Goal: Task Accomplishment & Management: Use online tool/utility

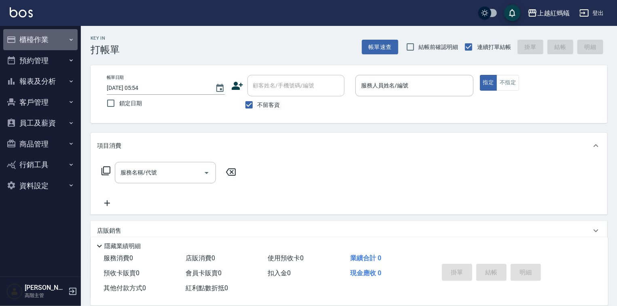
click at [37, 42] on button "櫃檯作業" at bounding box center [40, 39] width 74 height 21
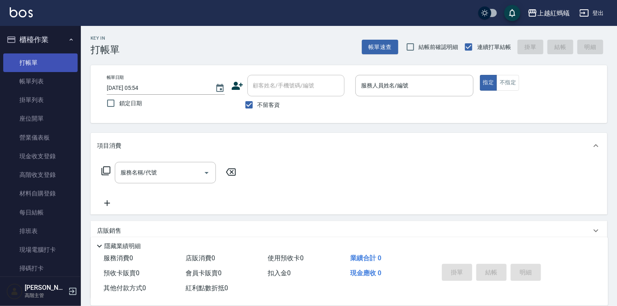
click at [49, 63] on link "打帳單" at bounding box center [40, 62] width 74 height 19
click at [221, 90] on icon "Choose date, selected date is 2025-10-11" at bounding box center [219, 88] width 7 height 8
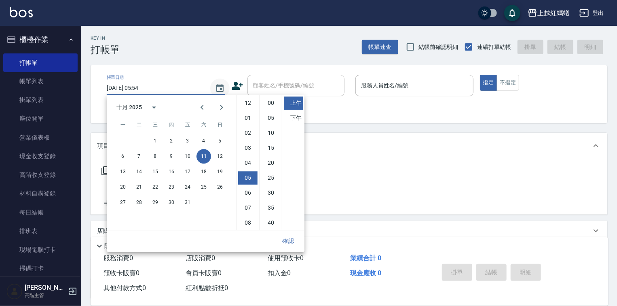
scroll to position [45, 0]
click at [188, 155] on button "10" at bounding box center [187, 156] width 15 height 15
type input "[DATE] 05:54"
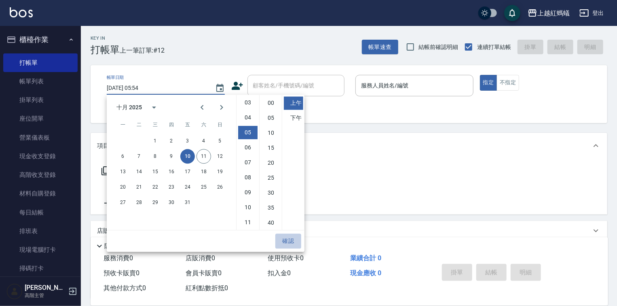
click at [290, 239] on button "確認" at bounding box center [288, 240] width 26 height 15
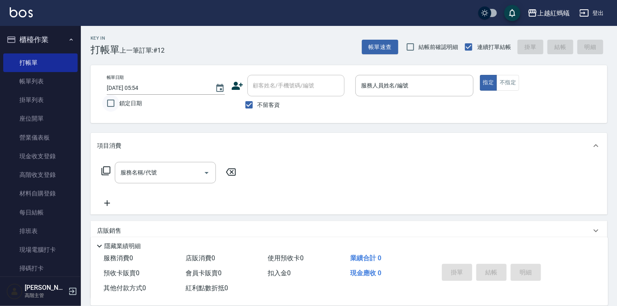
click at [113, 104] on input "鎖定日期" at bounding box center [110, 103] width 17 height 17
checkbox input "true"
click at [401, 86] on input "服務人員姓名/編號" at bounding box center [414, 85] width 111 height 14
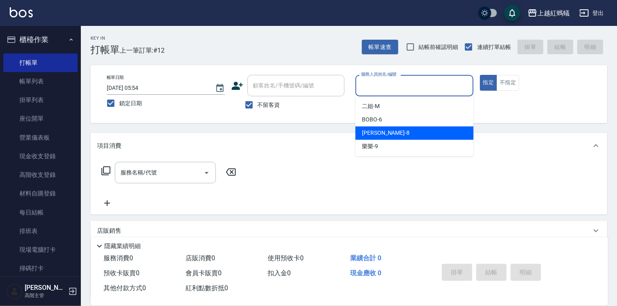
click at [411, 134] on div "[PERSON_NAME] -8" at bounding box center [415, 132] width 118 height 13
type input "[PERSON_NAME]-8"
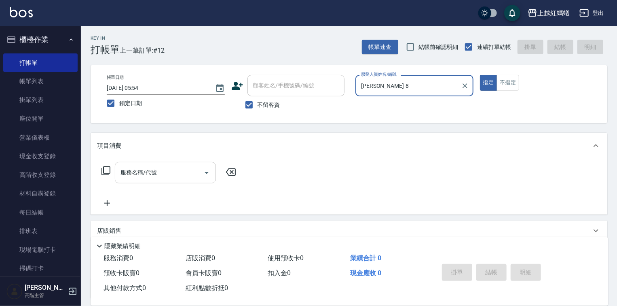
click at [191, 167] on input "服務名稱/代號" at bounding box center [160, 172] width 82 height 14
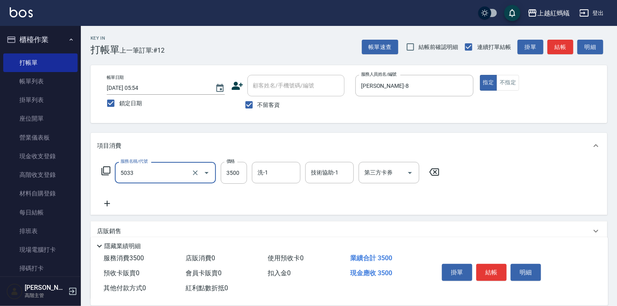
type input "溫塑燙(長)(5033)"
type input "5000"
click at [493, 272] on button "結帳" at bounding box center [491, 272] width 30 height 17
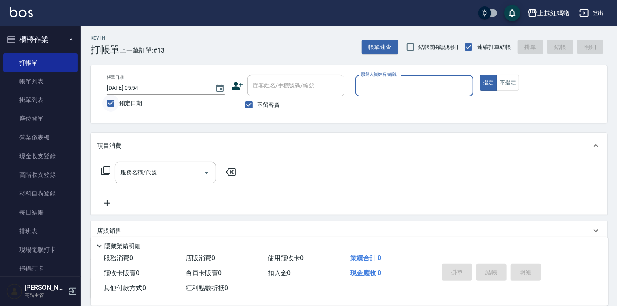
click at [115, 103] on input "鎖定日期" at bounding box center [110, 103] width 17 height 17
checkbox input "false"
type input "[DATE] 05:54"
click at [40, 79] on link "帳單列表" at bounding box center [40, 81] width 74 height 19
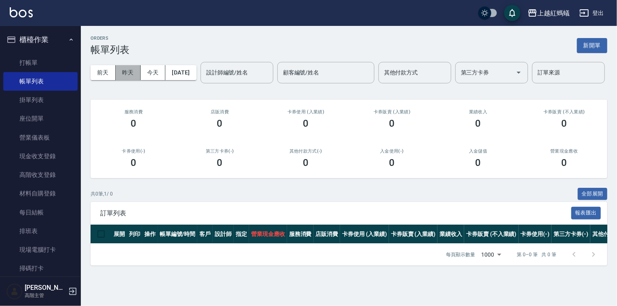
click at [130, 73] on button "昨天" at bounding box center [128, 72] width 25 height 15
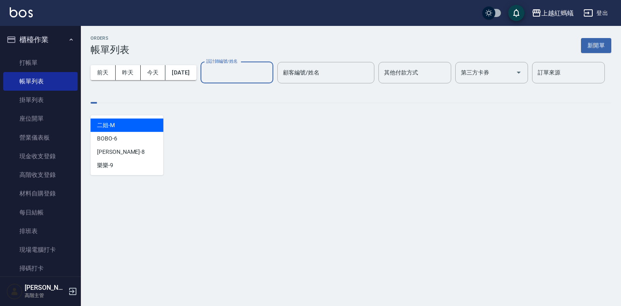
click at [204, 80] on input "設計師編號/姓名" at bounding box center [237, 73] width 66 height 14
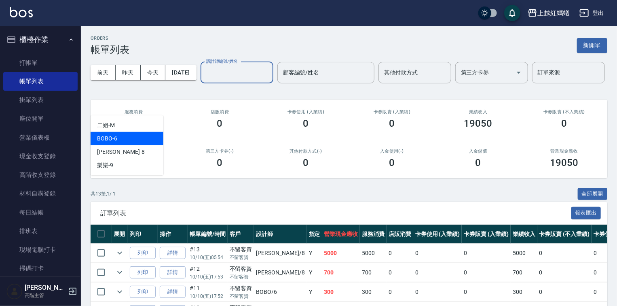
click at [135, 139] on div "BOBO -6" at bounding box center [127, 138] width 73 height 13
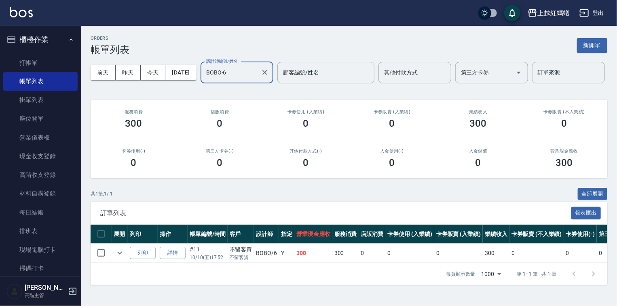
click at [201, 83] on div "BOBO-6 設計師編號/姓名" at bounding box center [237, 72] width 73 height 21
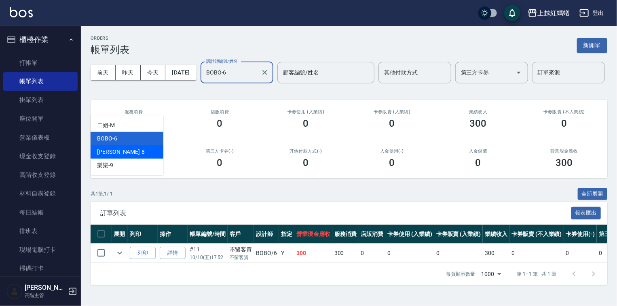
click at [136, 148] on div "[PERSON_NAME] -8" at bounding box center [127, 151] width 73 height 13
type input "[PERSON_NAME]-8"
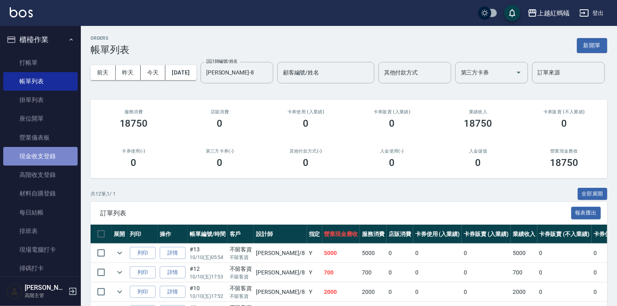
click at [49, 154] on link "現金收支登錄" at bounding box center [40, 156] width 74 height 19
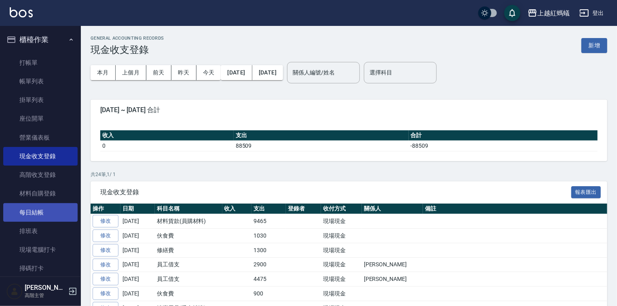
click at [15, 208] on link "每日結帳" at bounding box center [40, 212] width 74 height 19
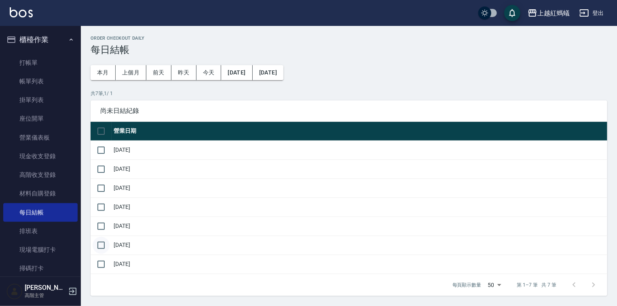
click at [99, 243] on input "checkbox" at bounding box center [101, 245] width 17 height 17
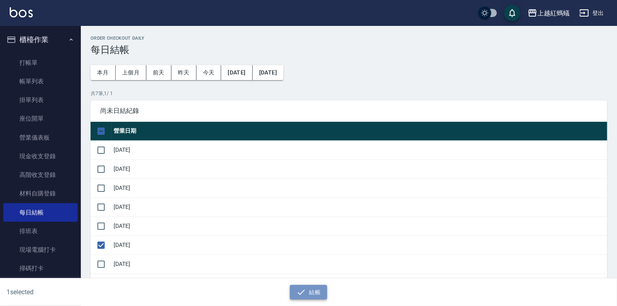
click at [312, 292] on button "結帳" at bounding box center [309, 292] width 38 height 15
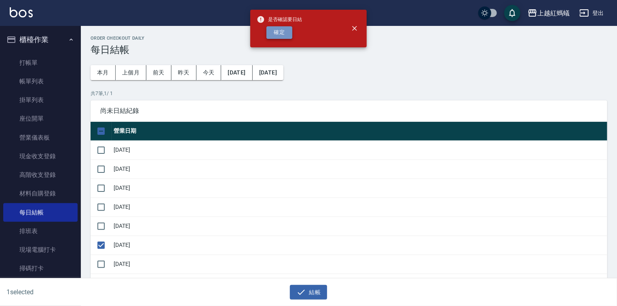
click at [277, 34] on button "確定" at bounding box center [280, 32] width 26 height 13
checkbox input "false"
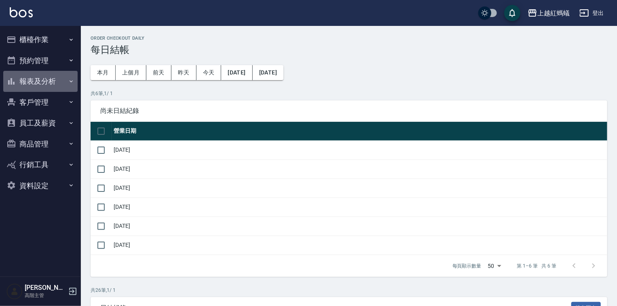
click at [20, 83] on button "報表及分析" at bounding box center [40, 81] width 74 height 21
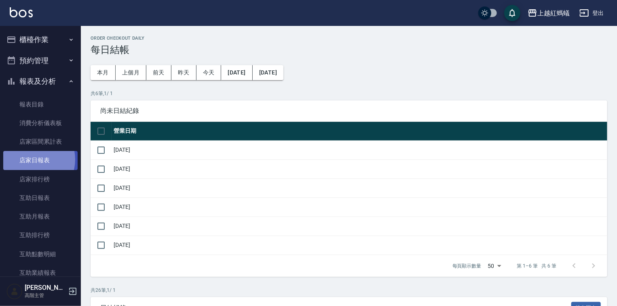
click at [31, 159] on link "店家日報表" at bounding box center [40, 160] width 74 height 19
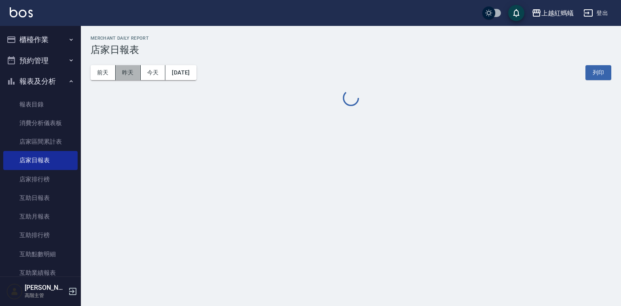
click at [129, 78] on button "昨天" at bounding box center [128, 72] width 25 height 15
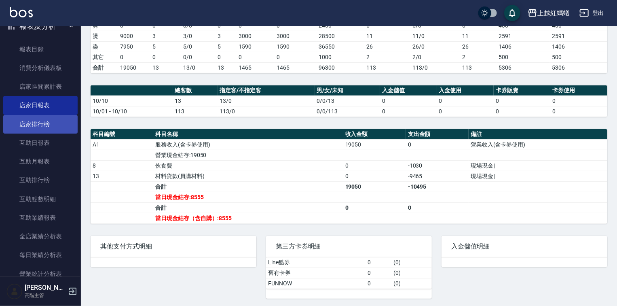
scroll to position [226, 0]
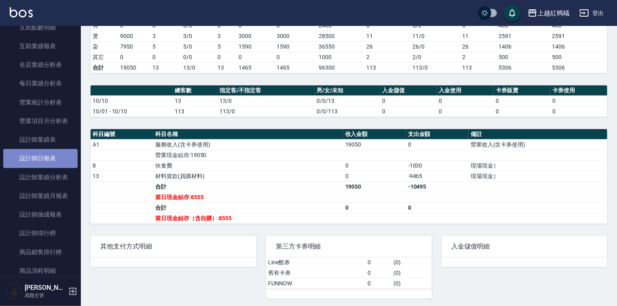
click at [47, 162] on link "設計師日報表" at bounding box center [40, 158] width 74 height 19
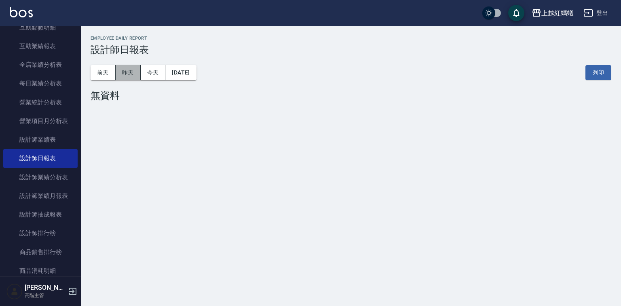
click at [128, 76] on button "昨天" at bounding box center [128, 72] width 25 height 15
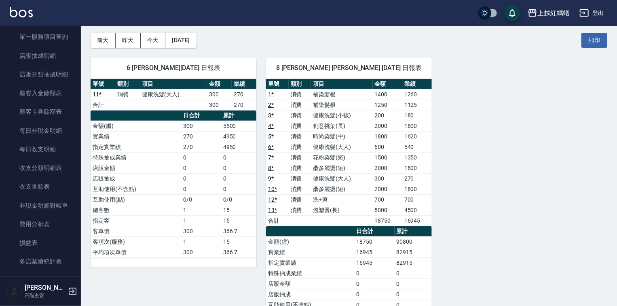
scroll to position [679, 0]
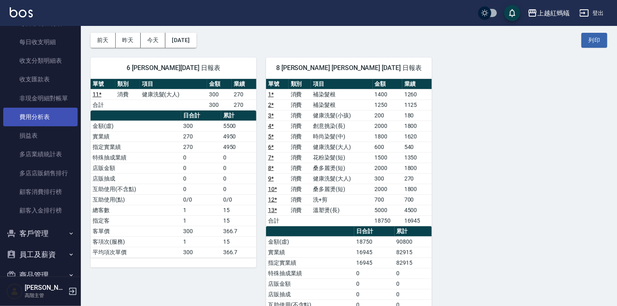
click at [48, 119] on link "費用分析表" at bounding box center [40, 117] width 74 height 19
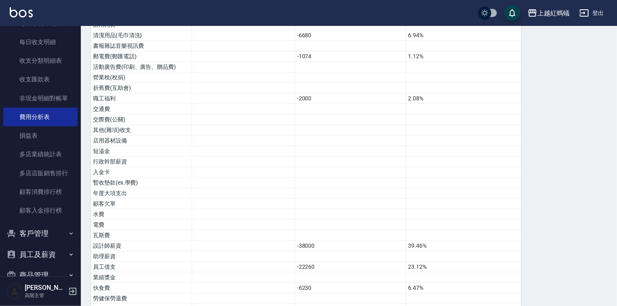
scroll to position [392, 0]
